Goal: Understand process/instructions: Learn how to perform a task or action

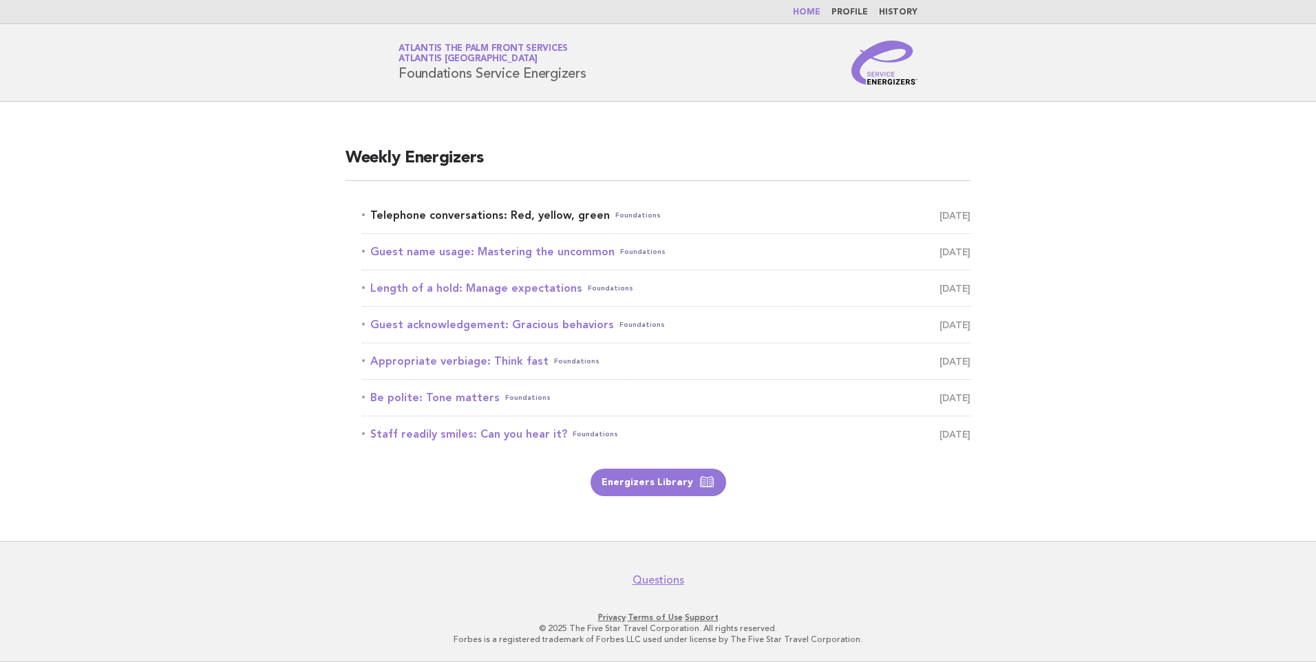
click at [529, 217] on link "Telephone conversations: Red, yellow, green Foundations [DATE]" at bounding box center [666, 215] width 608 height 19
click at [540, 215] on link "Telephone conversations: Red, yellow, green Foundations [DATE]" at bounding box center [666, 215] width 608 height 19
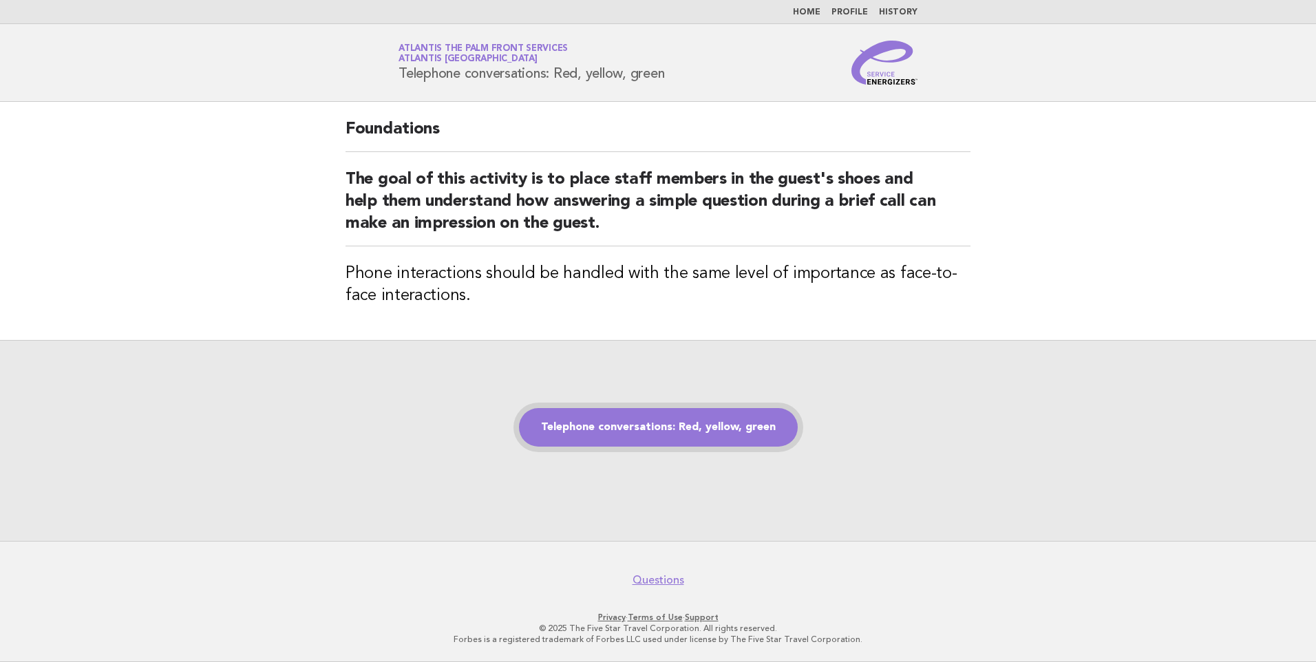
click at [665, 440] on link "Telephone conversations: Red, yellow, green" at bounding box center [658, 427] width 279 height 39
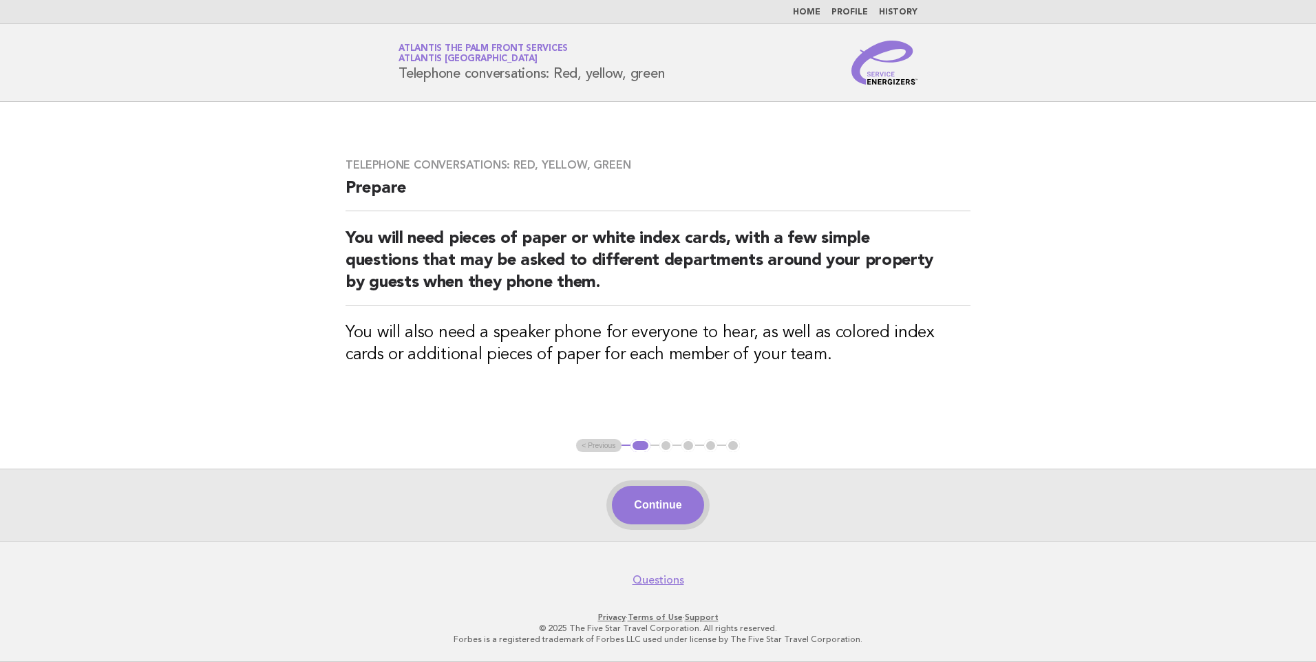
click at [650, 497] on button "Continue" at bounding box center [658, 505] width 92 height 39
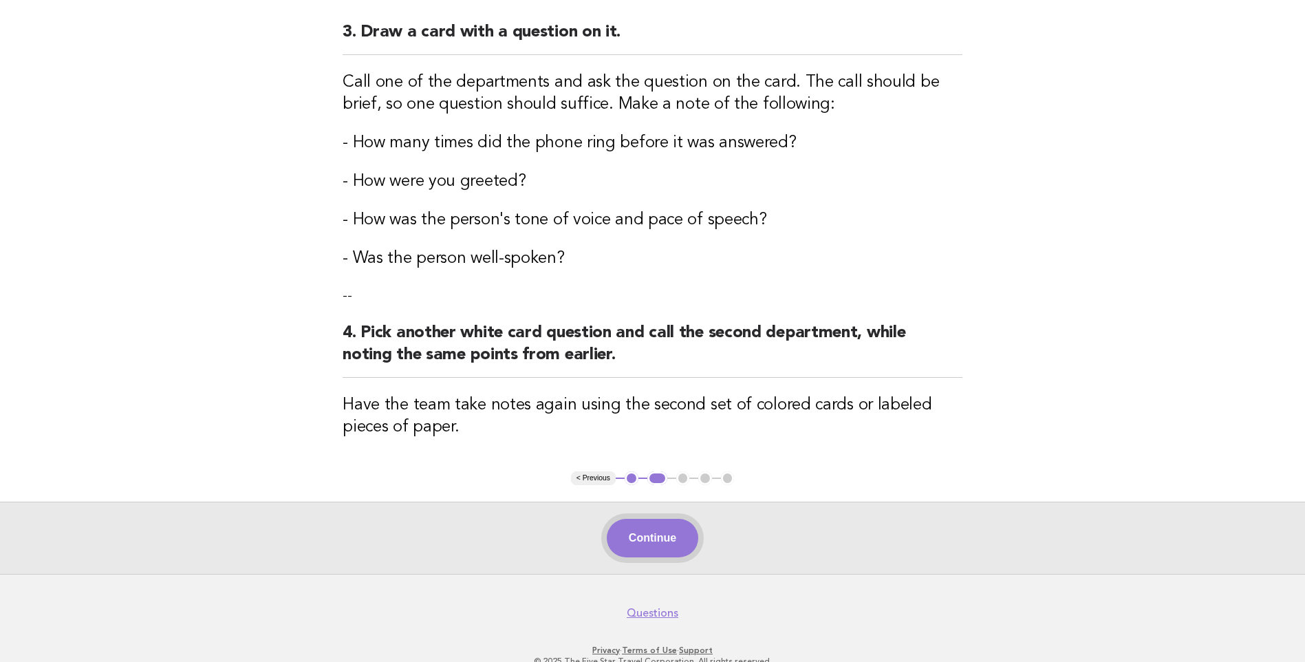
click at [658, 539] on button "Continue" at bounding box center [653, 538] width 92 height 39
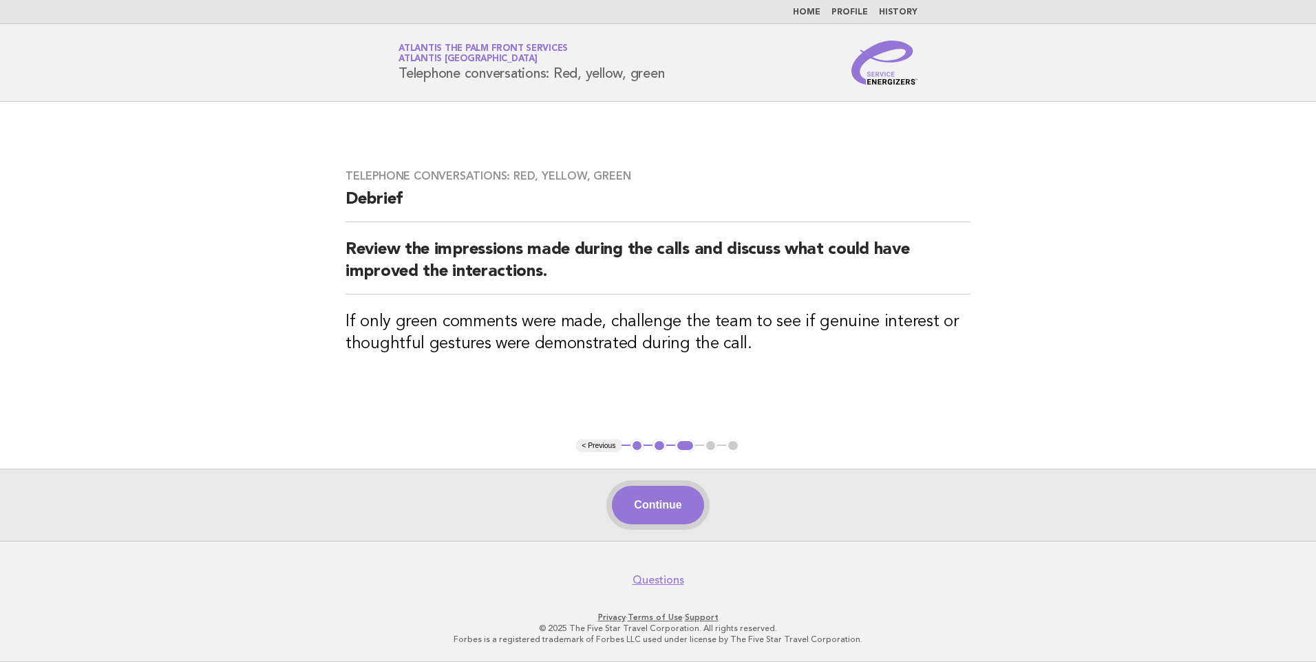
drag, startPoint x: 642, startPoint y: 520, endPoint x: 662, endPoint y: 513, distance: 21.1
click at [645, 520] on button "Continue" at bounding box center [658, 505] width 92 height 39
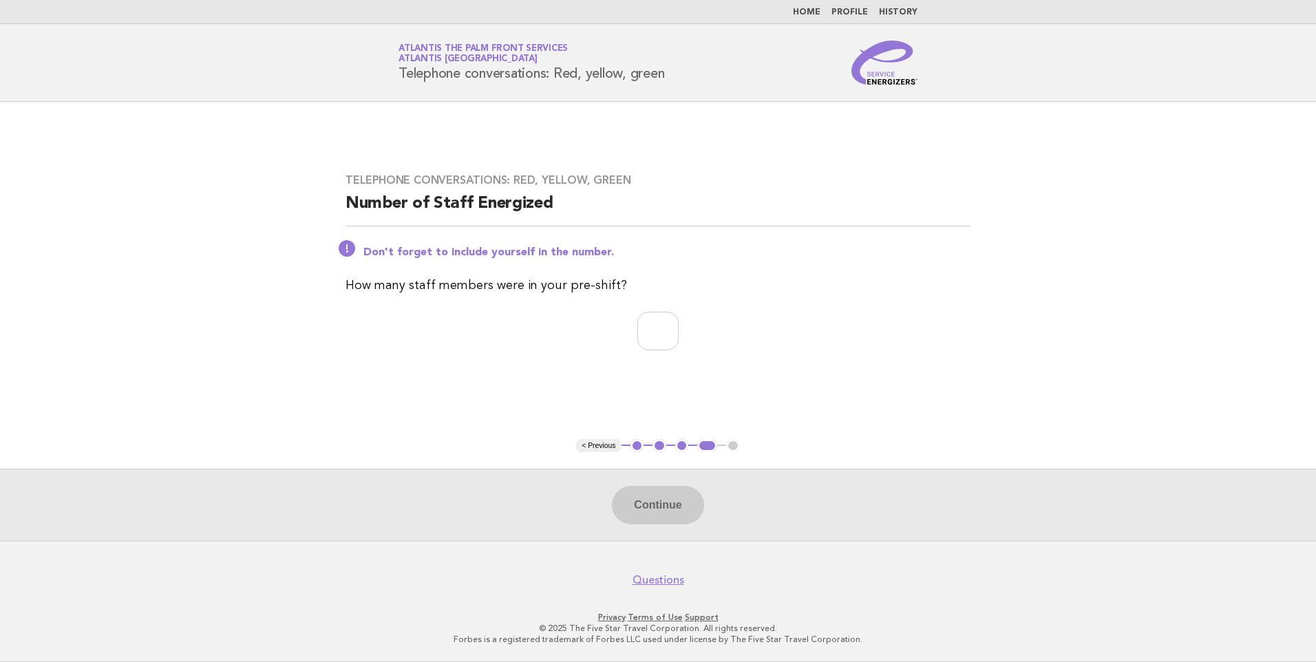
drag, startPoint x: 648, startPoint y: 304, endPoint x: 648, endPoint y: 317, distance: 13.1
click at [648, 307] on div "Telephone conversations: Red, yellow, green Number of Staff Energized Don't for…" at bounding box center [658, 270] width 658 height 226
click at [641, 325] on input "number" at bounding box center [657, 331] width 41 height 39
type input "*"
click at [663, 491] on button "Continue" at bounding box center [658, 505] width 92 height 39
